Goal: Task Accomplishment & Management: Complete application form

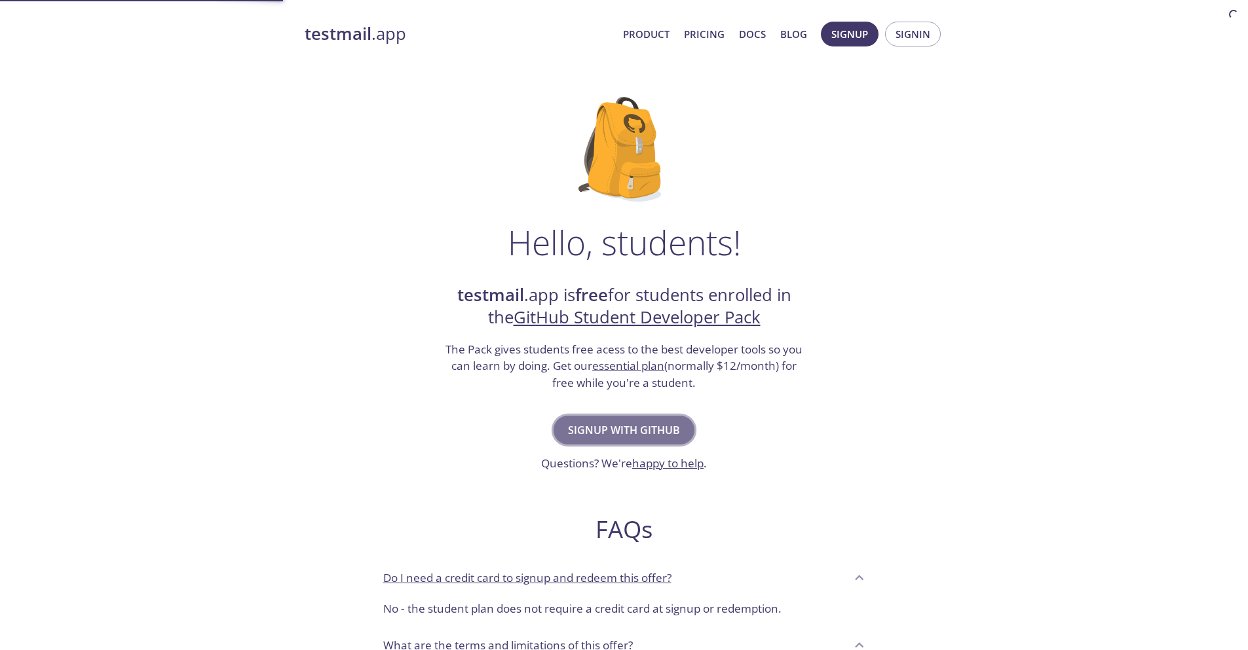
click at [589, 439] on button "Signup with GitHub" at bounding box center [623, 430] width 141 height 29
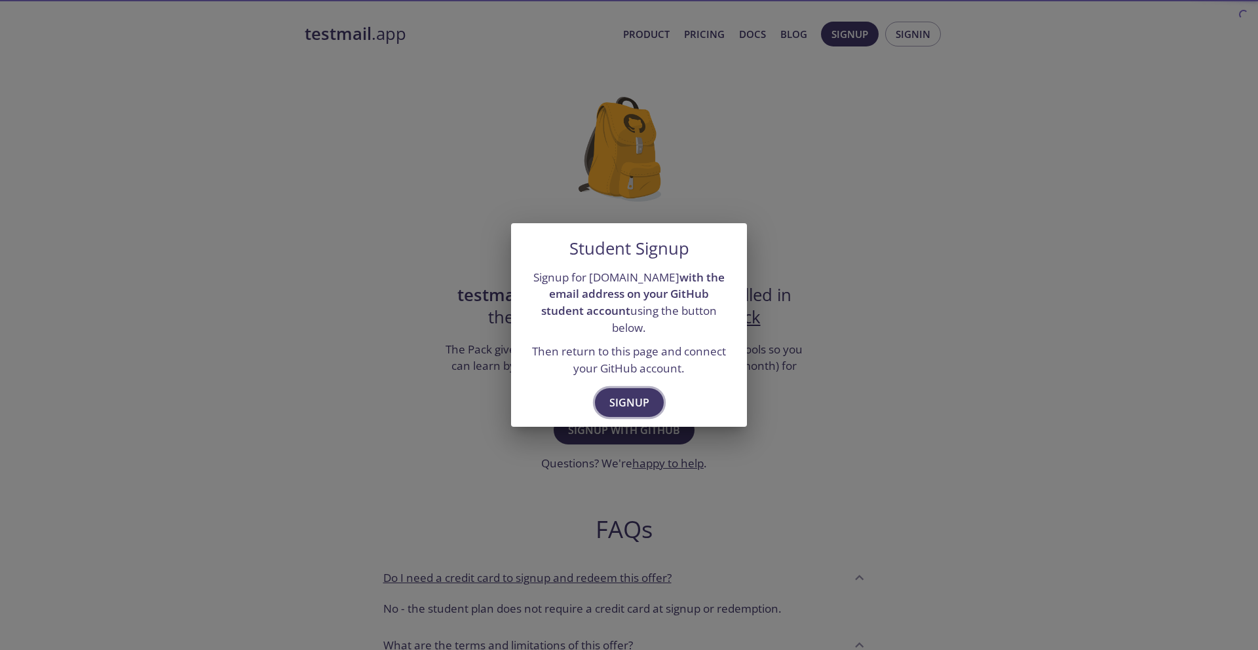
click at [629, 388] on button "Signup" at bounding box center [629, 402] width 69 height 29
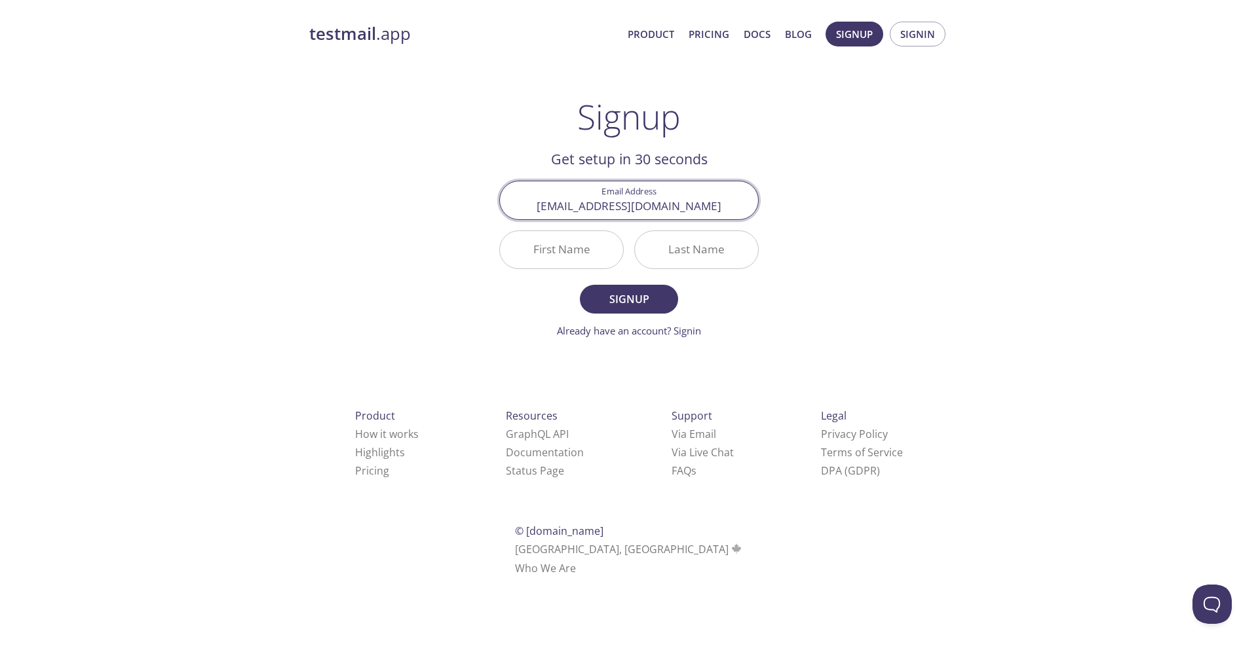
type input "[EMAIL_ADDRESS][DOMAIN_NAME]"
click at [580, 285] on button "Signup" at bounding box center [629, 299] width 98 height 29
click at [596, 238] on input "First Name Required" at bounding box center [561, 249] width 123 height 37
type input "[PERSON_NAME]"
click at [652, 252] on input "Last Name Required" at bounding box center [696, 249] width 123 height 37
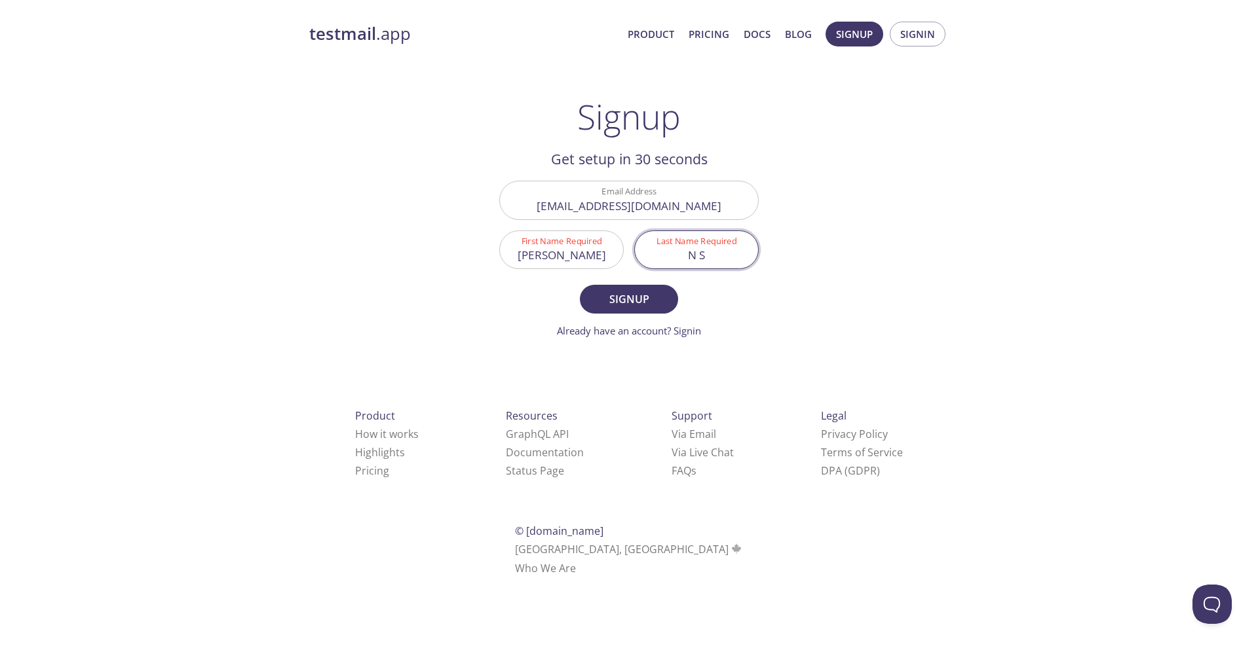
type input "N S"
click at [603, 322] on form "Email Address [EMAIL_ADDRESS][DOMAIN_NAME] First Name Required [PERSON_NAME] La…" at bounding box center [628, 259] width 259 height 157
click at [608, 314] on button "Signup" at bounding box center [629, 299] width 98 height 29
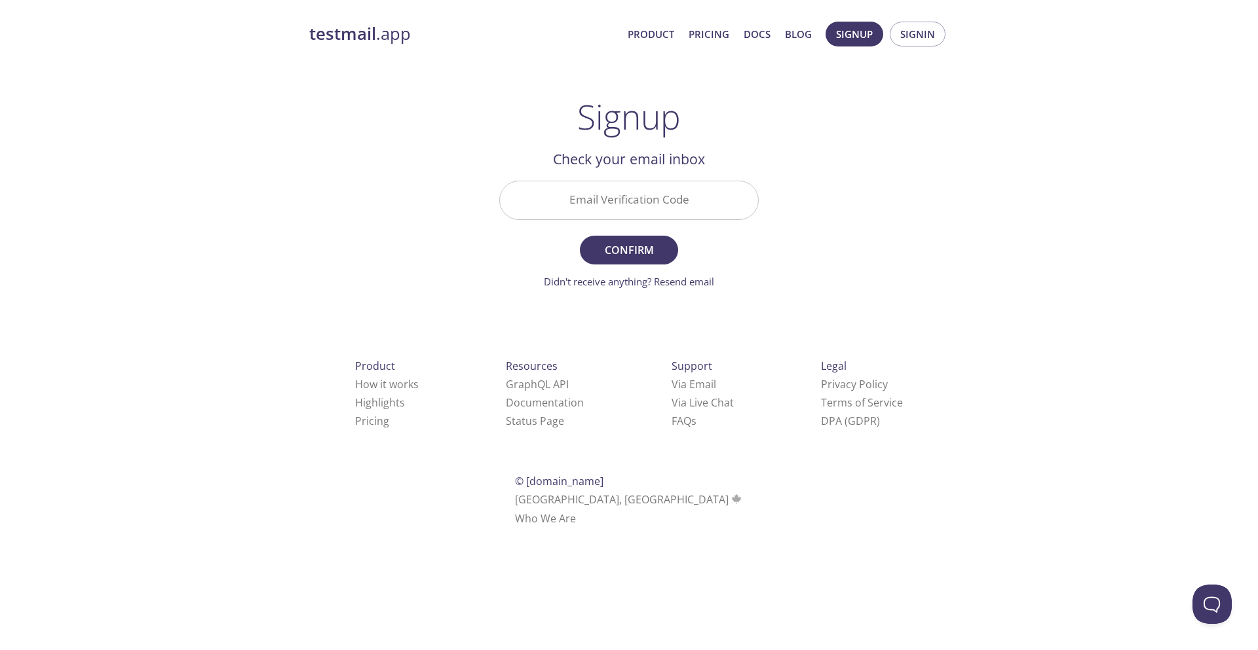
click at [673, 208] on input "Email Verification Code" at bounding box center [629, 199] width 258 height 37
paste input "Z3V7Z5S"
type input "Z3V7Z5S"
click at [580, 236] on button "Confirm" at bounding box center [629, 250] width 98 height 29
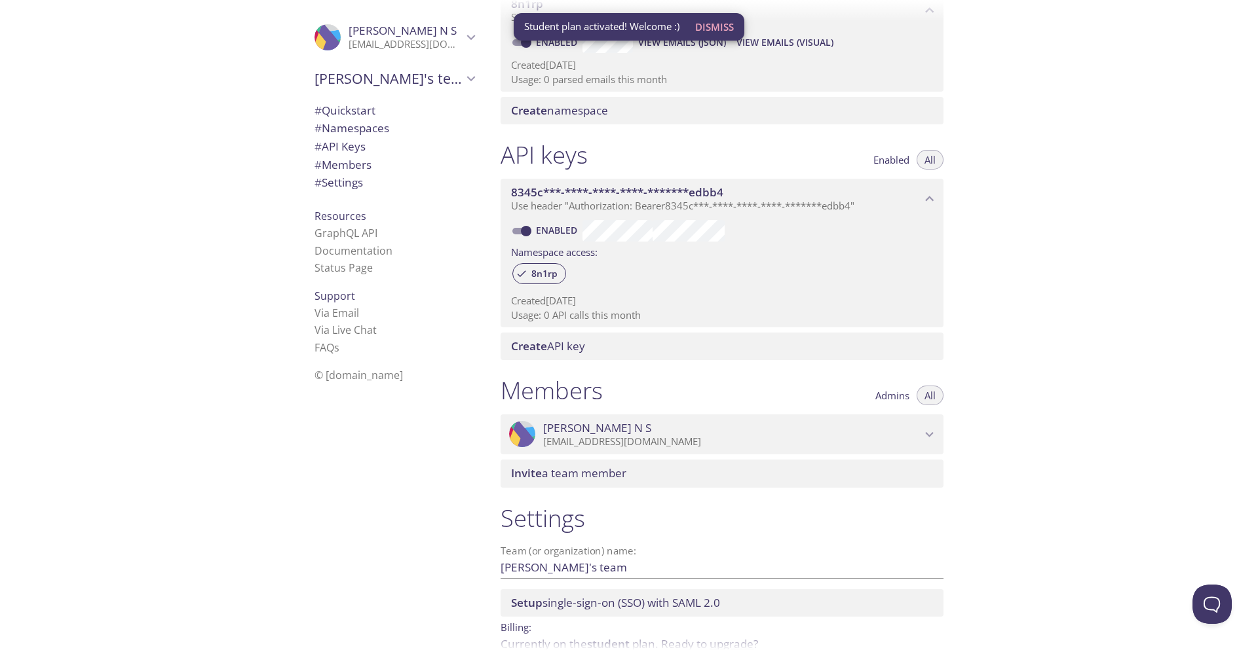
scroll to position [202, 0]
